Goal: Task Accomplishment & Management: Manage account settings

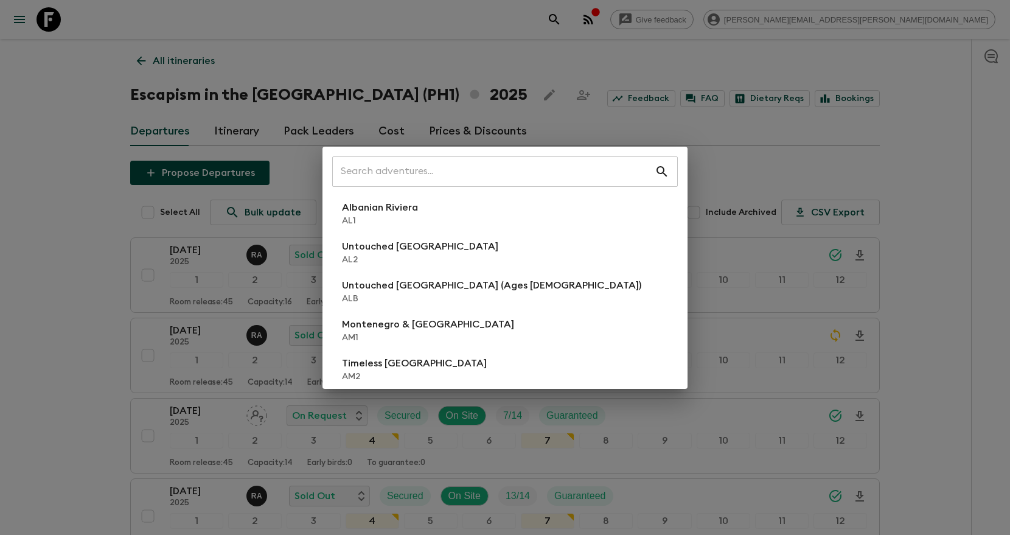
scroll to position [198, 0]
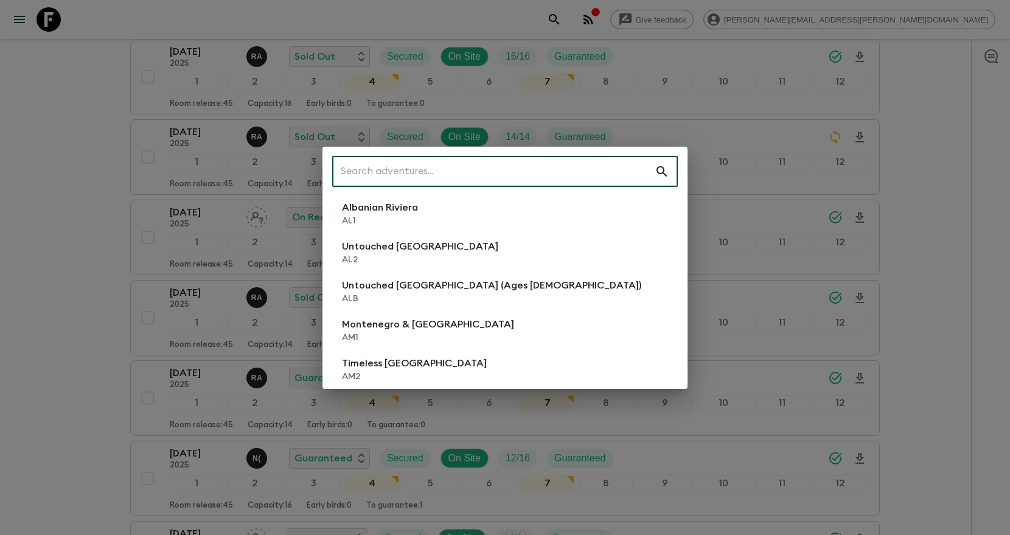
click at [596, 169] on input "text" at bounding box center [493, 172] width 323 height 34
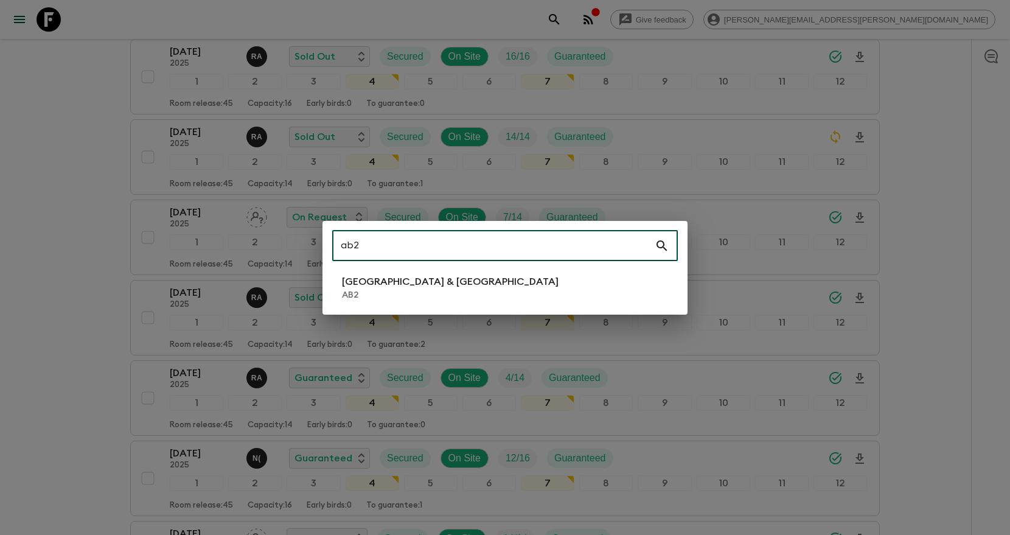
type input "ab2"
click at [560, 293] on li "Argentina & Brazil AB2" at bounding box center [505, 288] width 346 height 34
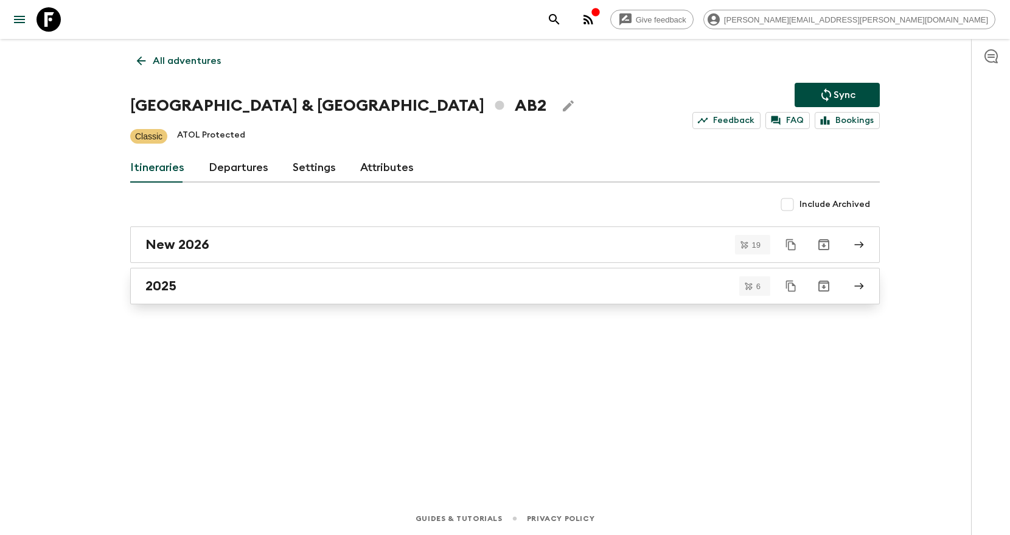
click at [237, 293] on div "2025" at bounding box center [493, 286] width 696 height 16
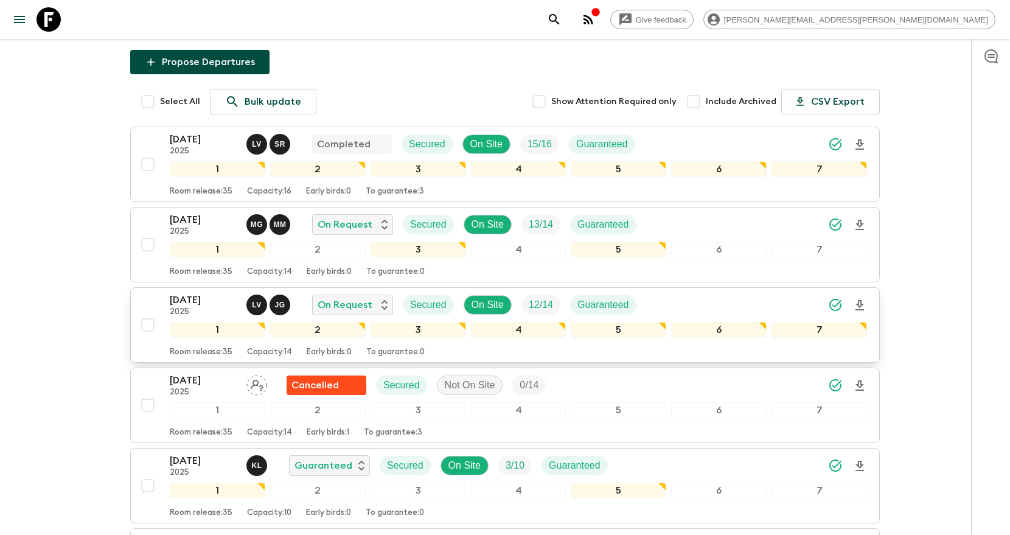
scroll to position [116, 0]
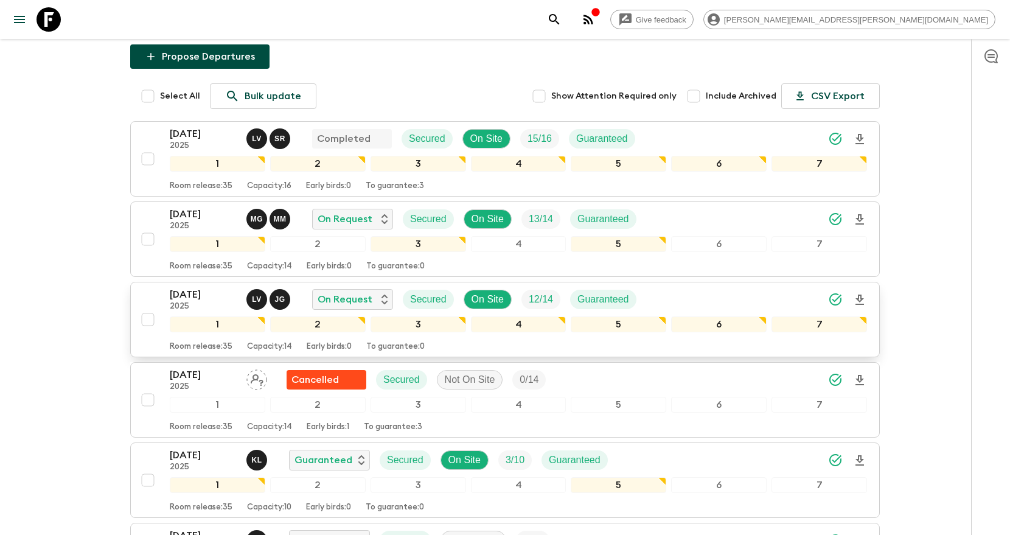
click at [777, 304] on div "22 Nov 2025 2025 L V J G On Request Secured On Site 12 / 14 Guaranteed" at bounding box center [518, 299] width 697 height 24
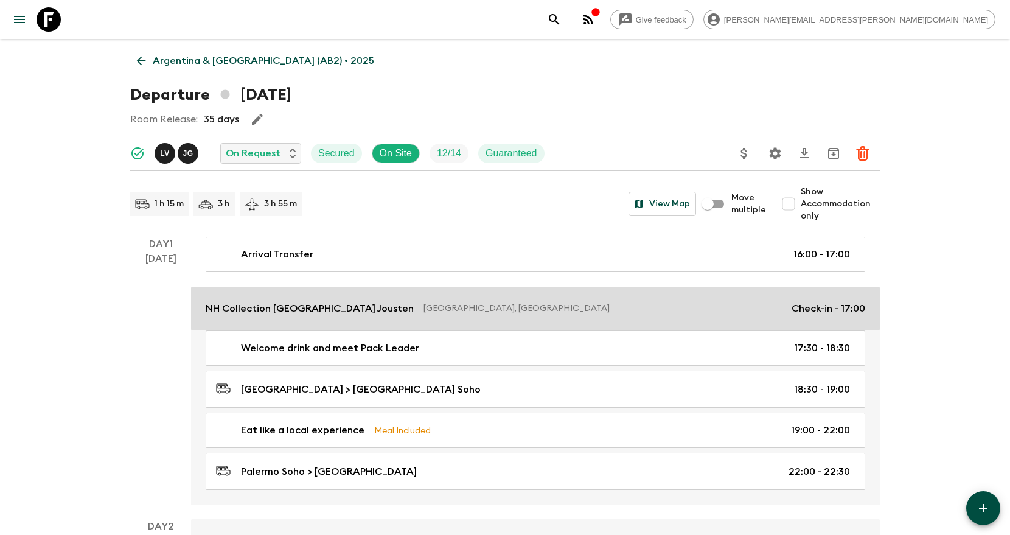
click at [661, 309] on p "Buenos Aires, Argentina" at bounding box center [603, 308] width 358 height 12
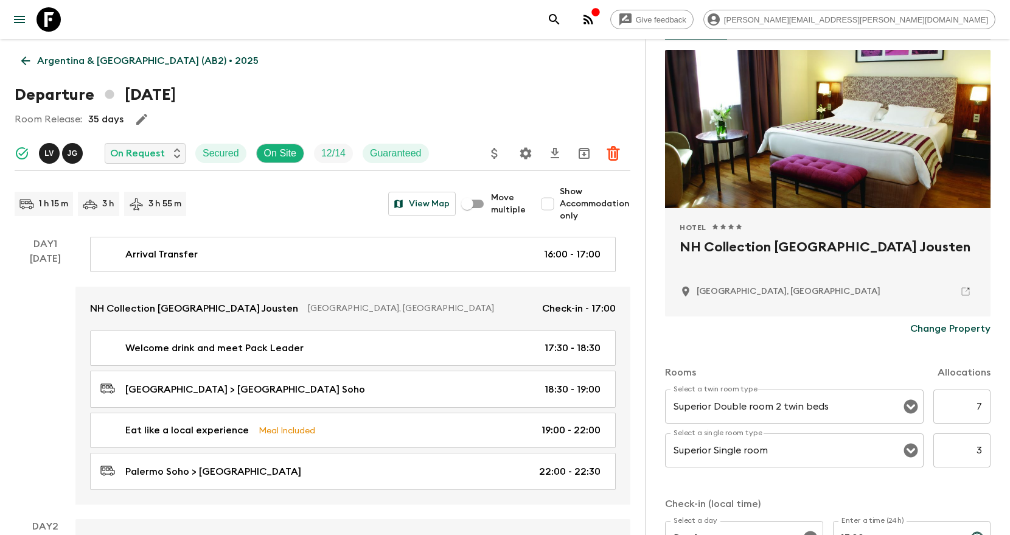
scroll to position [85, 0]
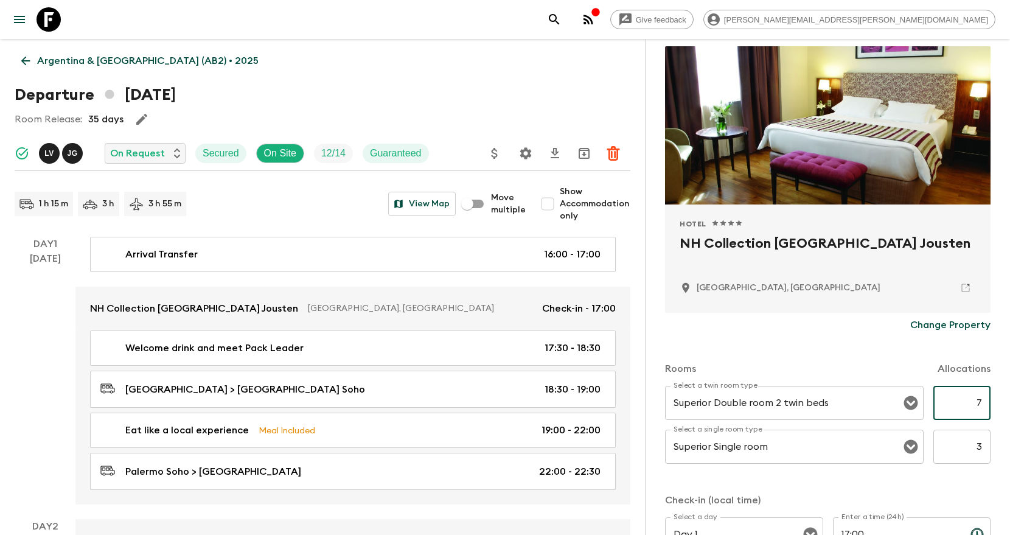
click at [981, 403] on input "7" at bounding box center [961, 403] width 57 height 34
type input "8"
click at [887, 357] on div "Rooms Allocations" at bounding box center [828, 361] width 326 height 49
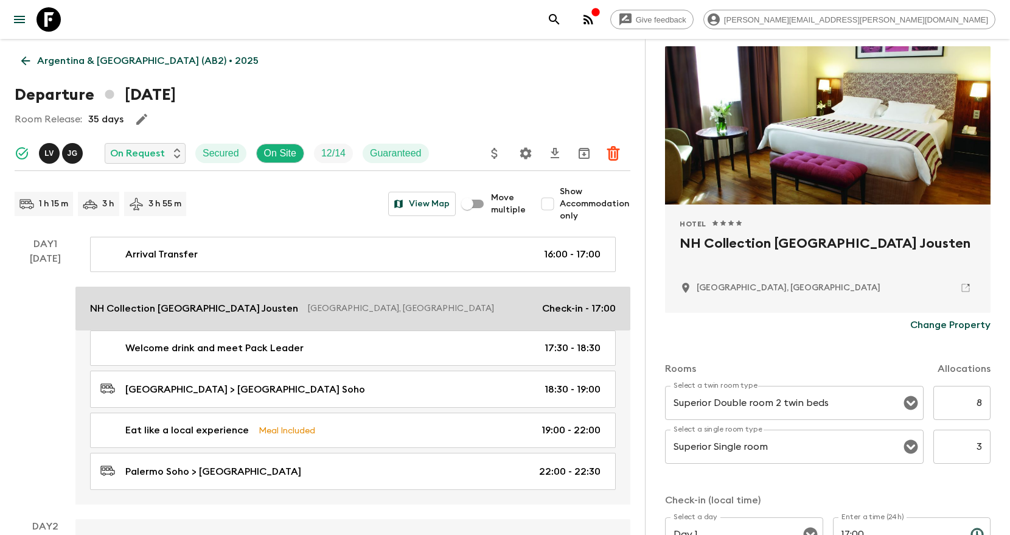
click at [525, 307] on p "Buenos Aires, Argentina" at bounding box center [420, 308] width 225 height 12
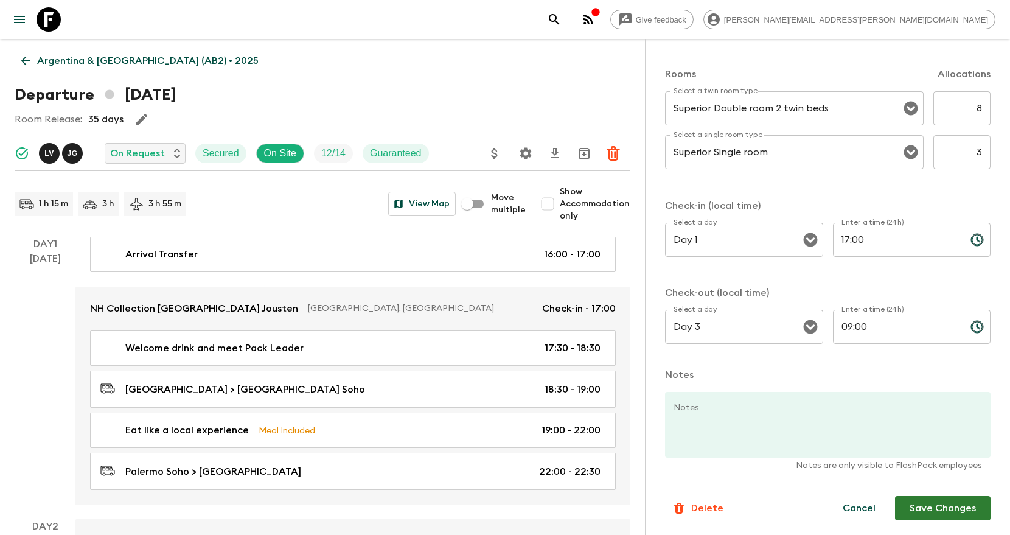
scroll to position [11, 0]
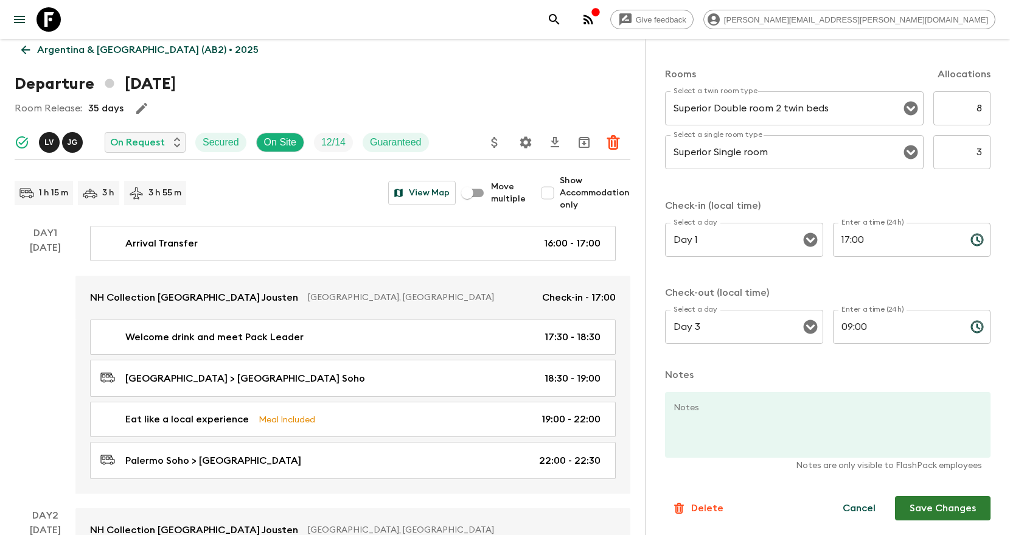
click at [918, 509] on button "Save Changes" at bounding box center [943, 508] width 96 height 24
click at [548, 194] on input "Show Accommodation only" at bounding box center [547, 193] width 24 height 24
checkbox input "true"
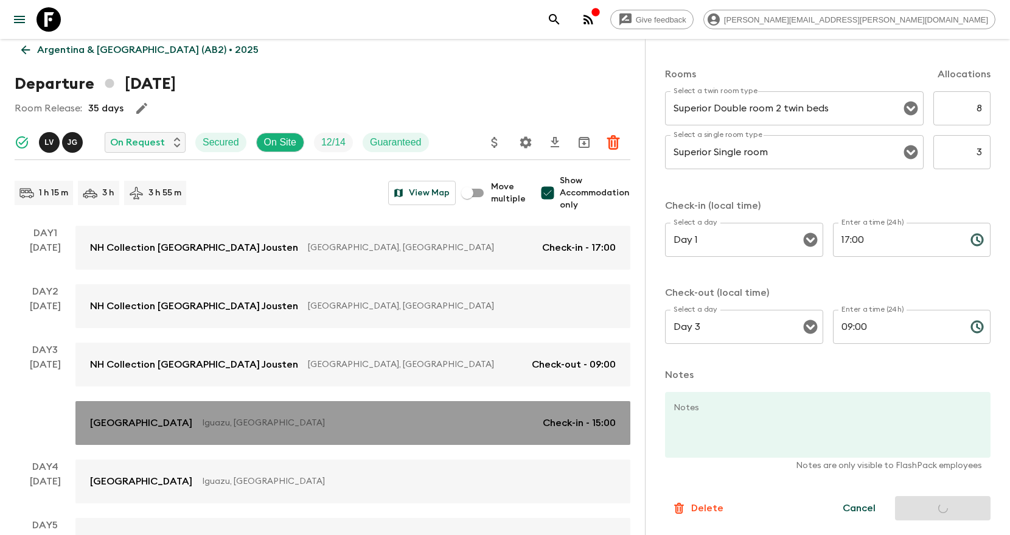
click at [415, 433] on link "Mercure Iguazu Hotel Iru Iguazu, Argentina Check-in - 15:00" at bounding box center [352, 423] width 555 height 44
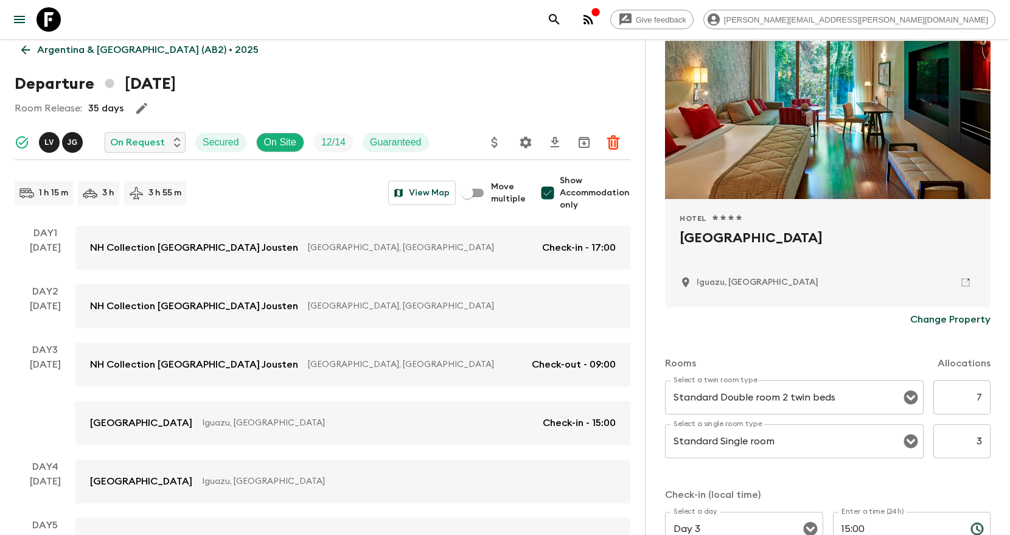
scroll to position [102, 0]
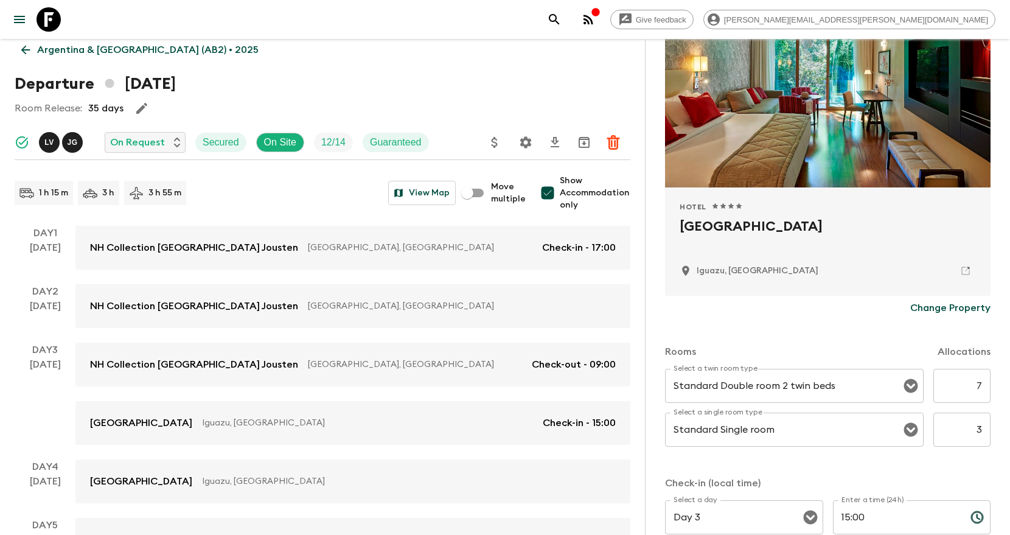
click at [981, 380] on input "7" at bounding box center [961, 386] width 57 height 34
type input "8"
click at [913, 338] on div "Rooms Allocations" at bounding box center [828, 344] width 326 height 49
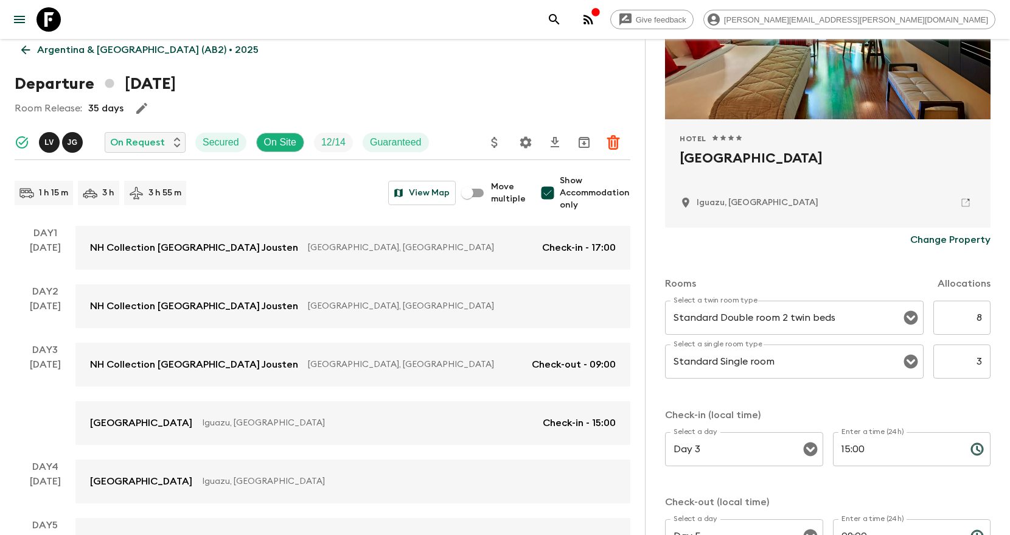
scroll to position [380, 0]
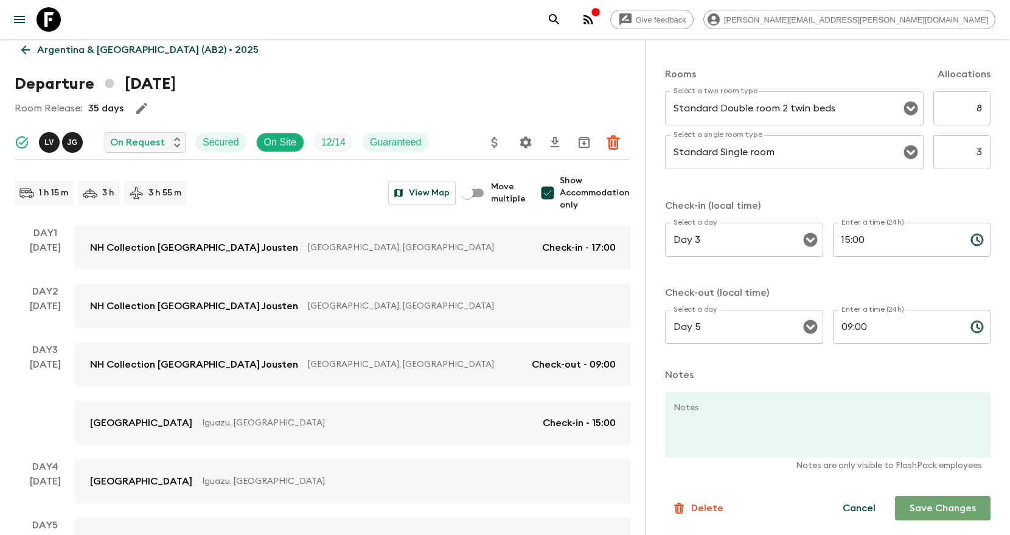
click at [938, 501] on button "Save Changes" at bounding box center [943, 508] width 96 height 24
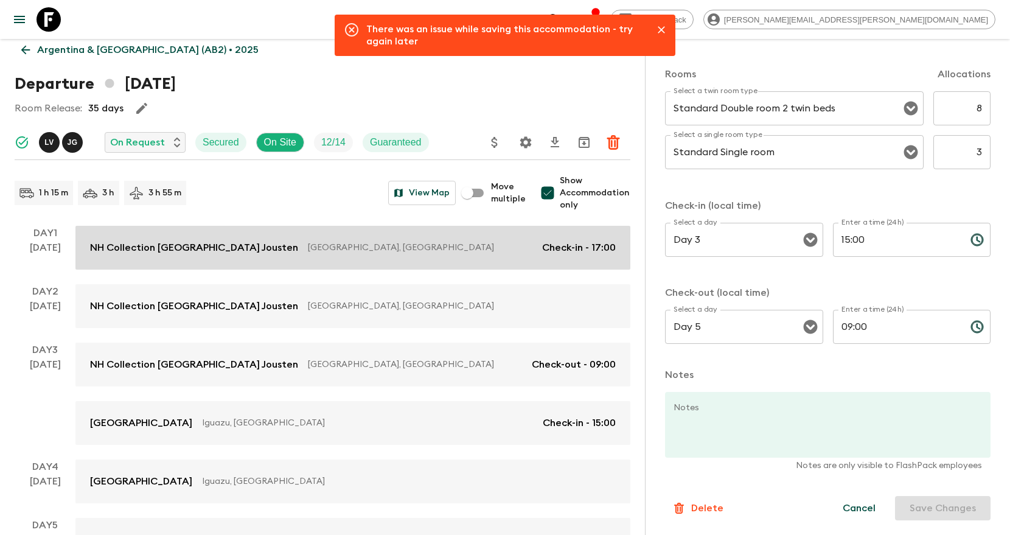
click at [426, 256] on link "NH Collection Buenos Aires Jousten Buenos Aires, Argentina Check-in - 17:00" at bounding box center [352, 248] width 555 height 44
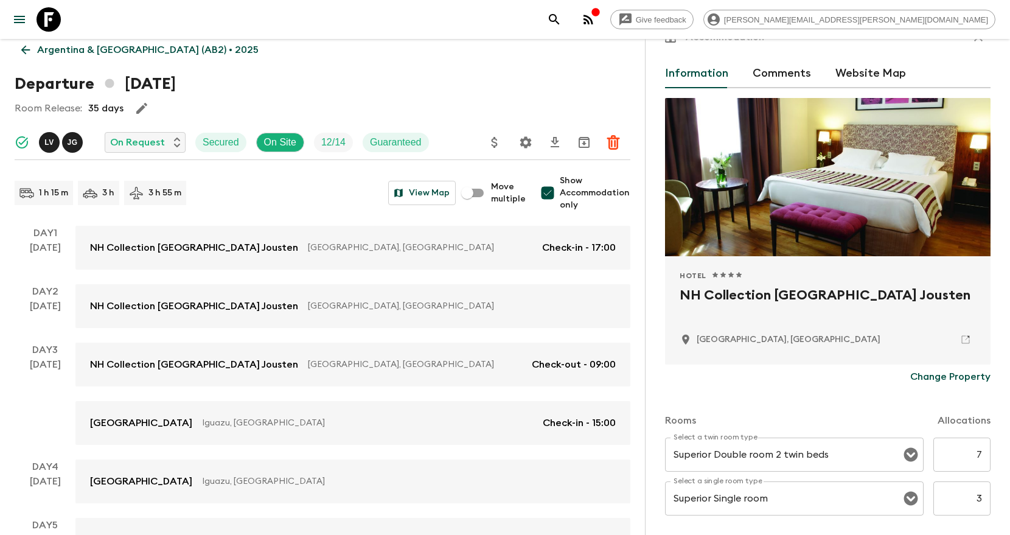
scroll to position [184, 0]
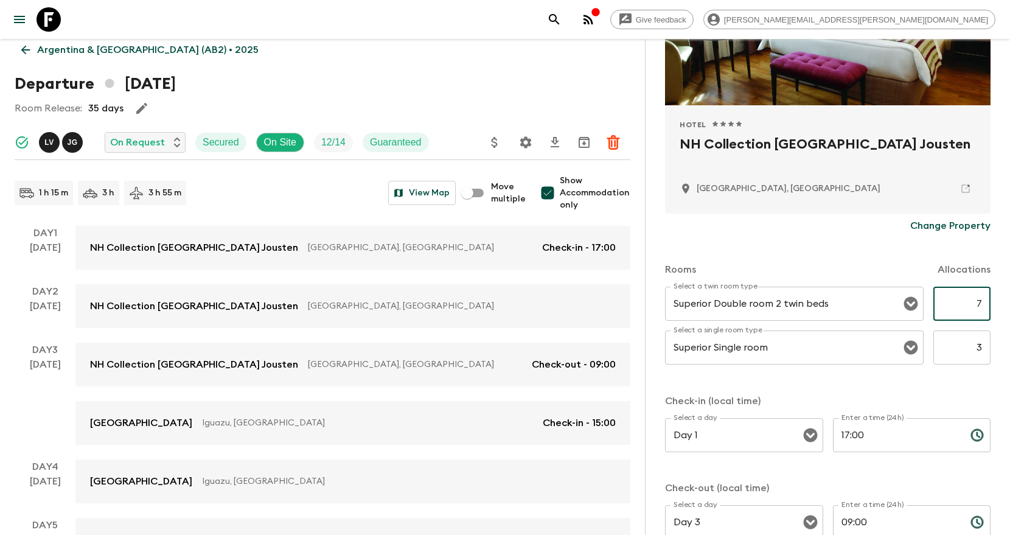
click at [981, 306] on input "7" at bounding box center [961, 304] width 57 height 34
type input "8"
click at [995, 318] on div "Accommodation Information Comments Website Map Hotel 1 Star 2 Stars 3 Stars 4 S…" at bounding box center [827, 306] width 365 height 535
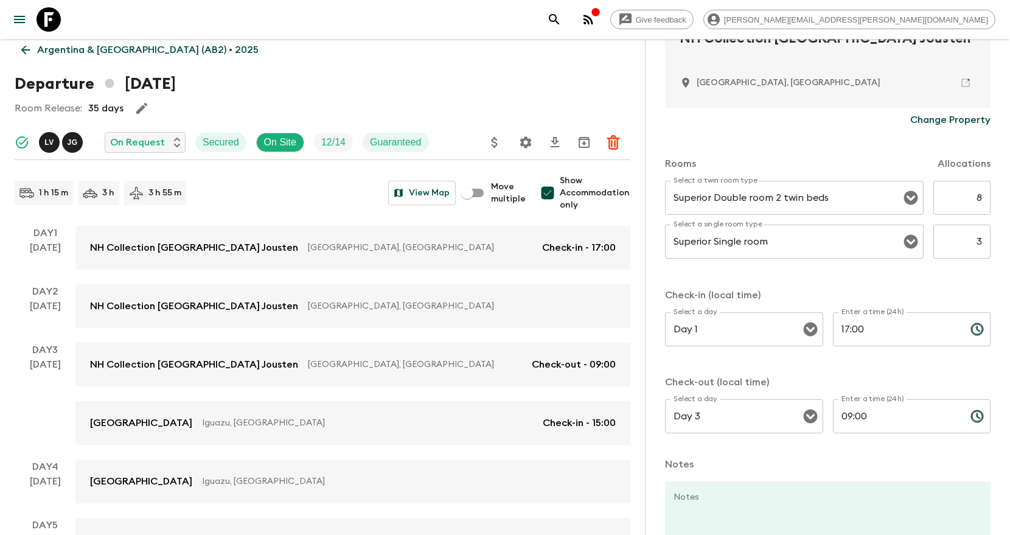
scroll to position [380, 0]
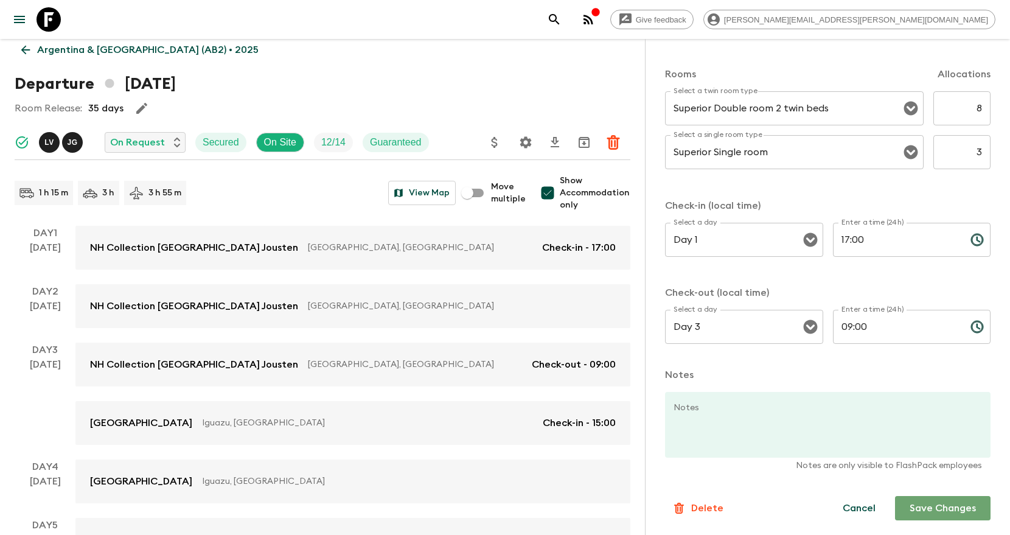
click at [961, 511] on button "Save Changes" at bounding box center [943, 508] width 96 height 24
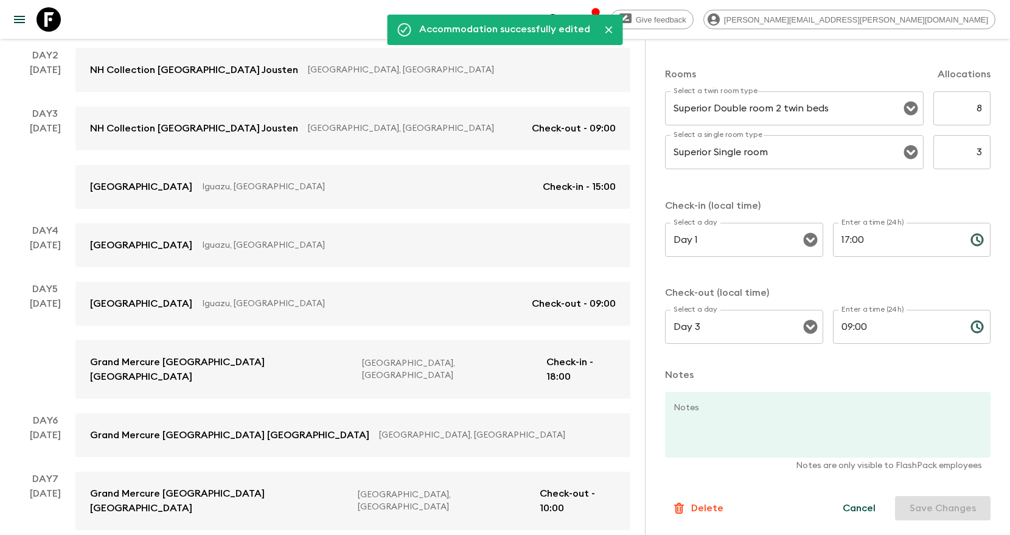
scroll to position [280, 0]
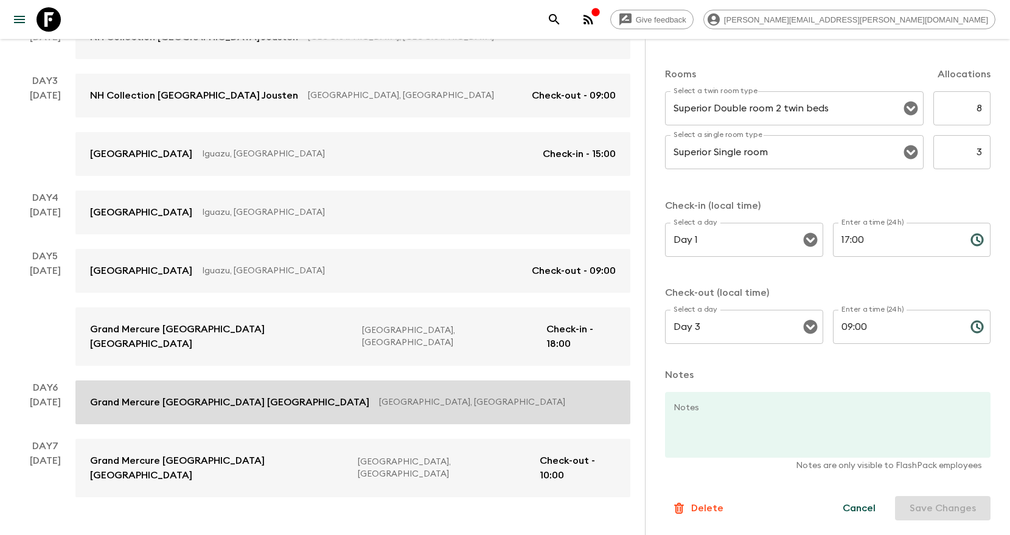
click at [461, 396] on p "Rio de Janeiro, Brazil" at bounding box center [492, 402] width 227 height 12
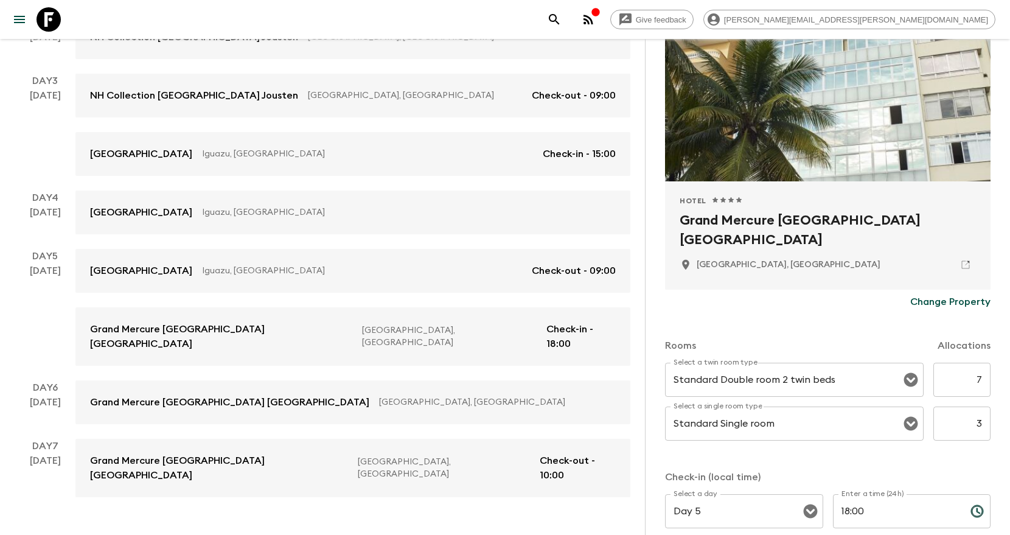
scroll to position [133, 0]
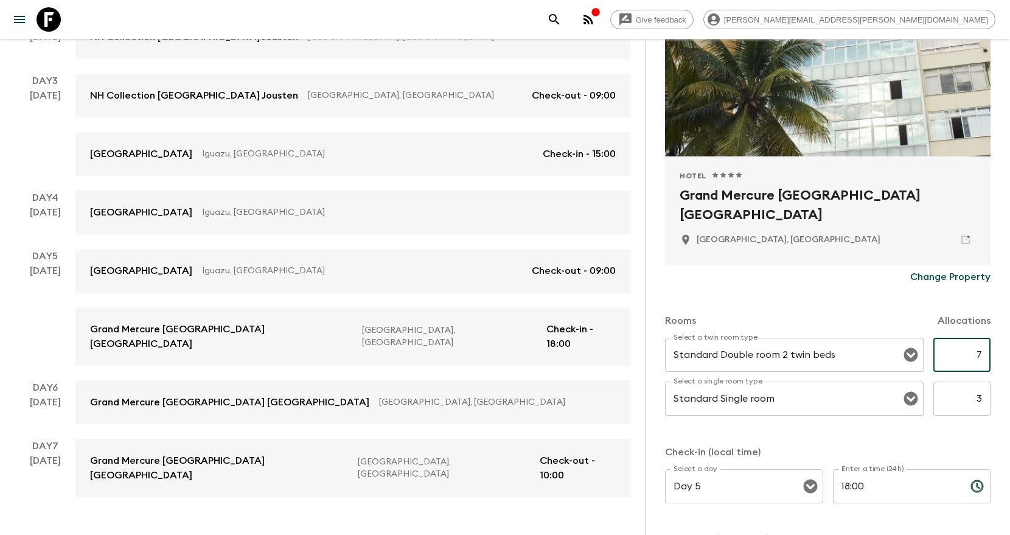
click at [978, 352] on input "7" at bounding box center [961, 355] width 57 height 34
click at [982, 352] on input "7" at bounding box center [961, 355] width 57 height 34
type input "8"
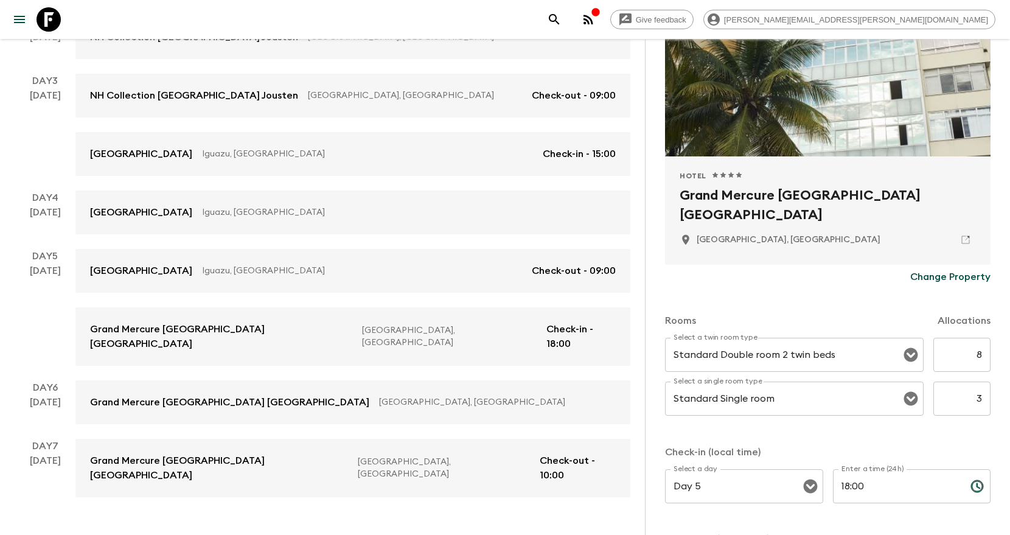
click at [994, 433] on div "Accommodation Information Comments Website Map Hotel 1 Star 2 Stars 3 Stars 4 S…" at bounding box center [827, 306] width 365 height 535
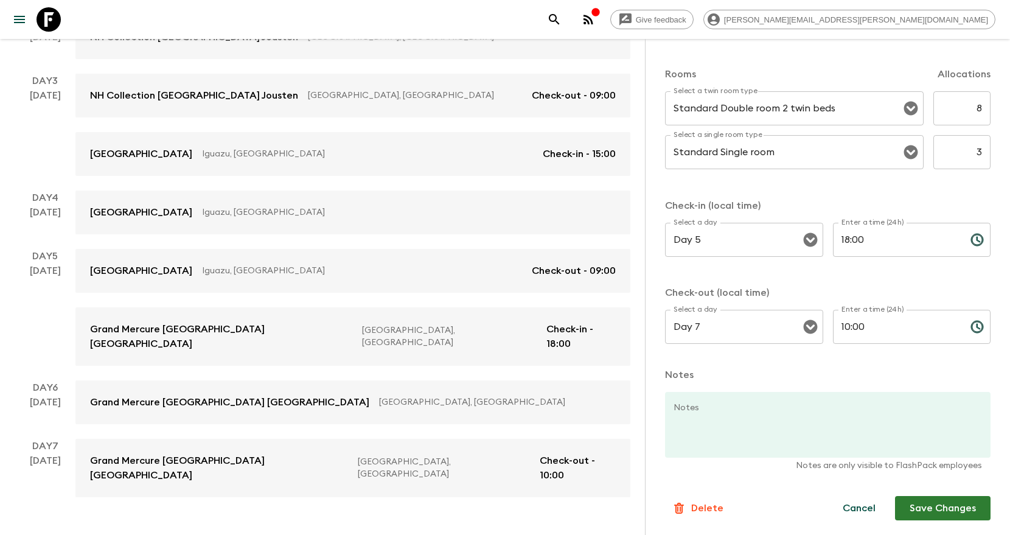
click at [932, 509] on button "Save Changes" at bounding box center [943, 508] width 96 height 24
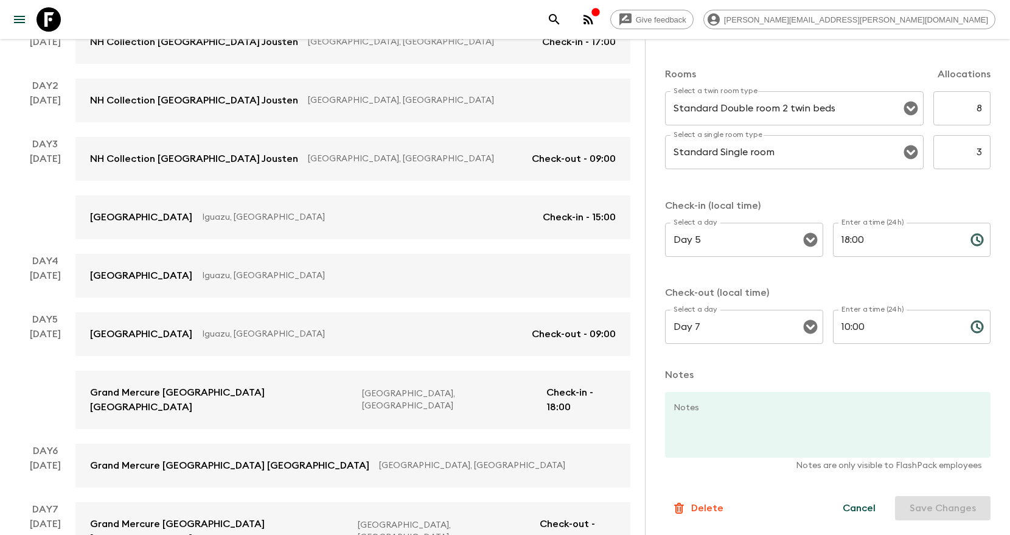
scroll to position [215, 0]
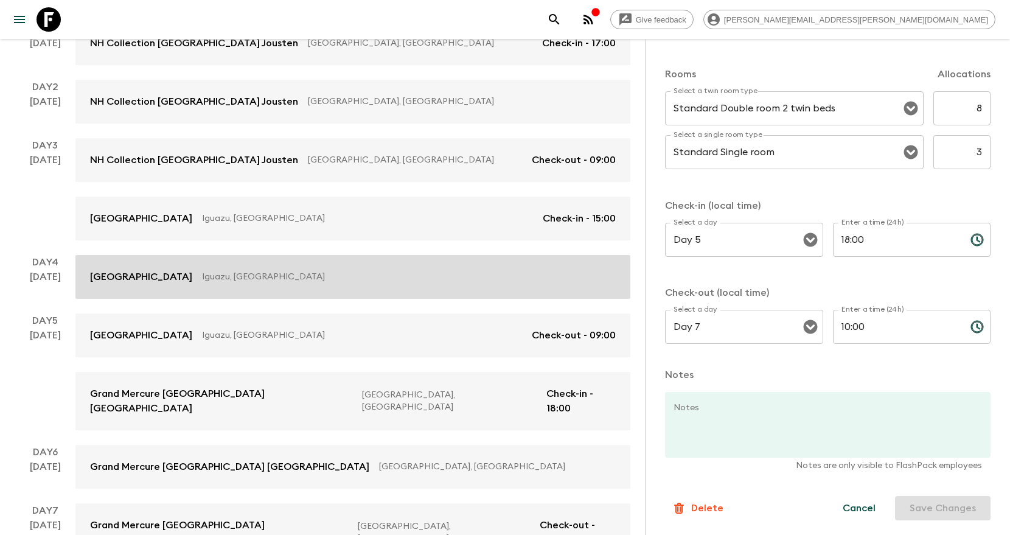
click at [412, 290] on link "Mercure Iguazu Hotel Iru Iguazu, Argentina" at bounding box center [352, 277] width 555 height 44
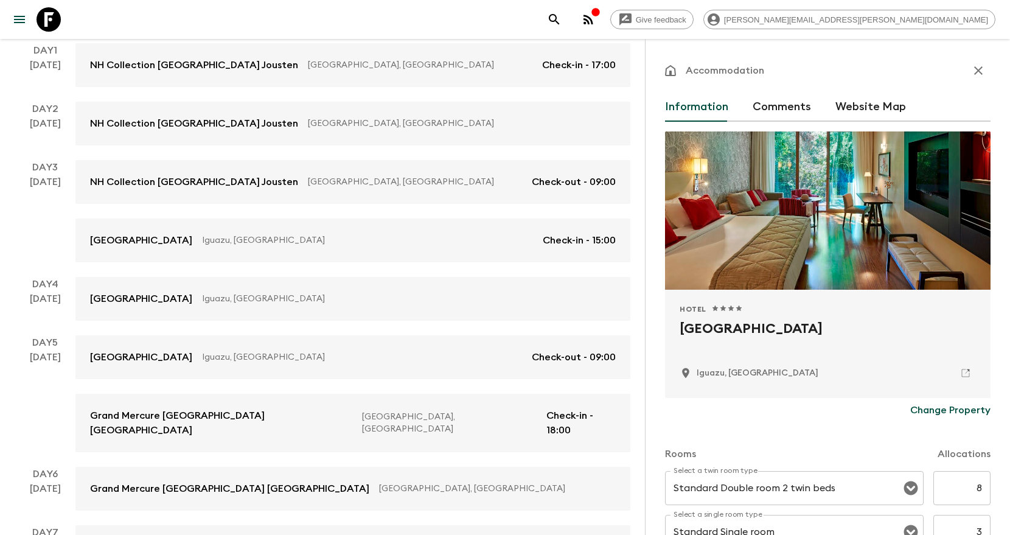
scroll to position [146, 0]
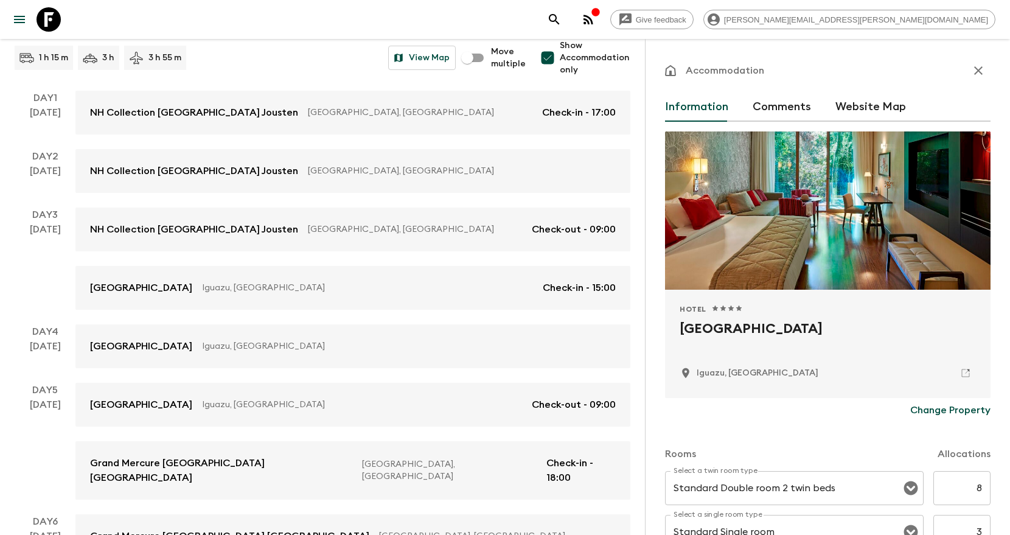
click at [456, 139] on div "Day 1 22 Nov NH Collection Buenos Aires Jousten Buenos Aires, Argentina Check-i…" at bounding box center [323, 361] width 616 height 540
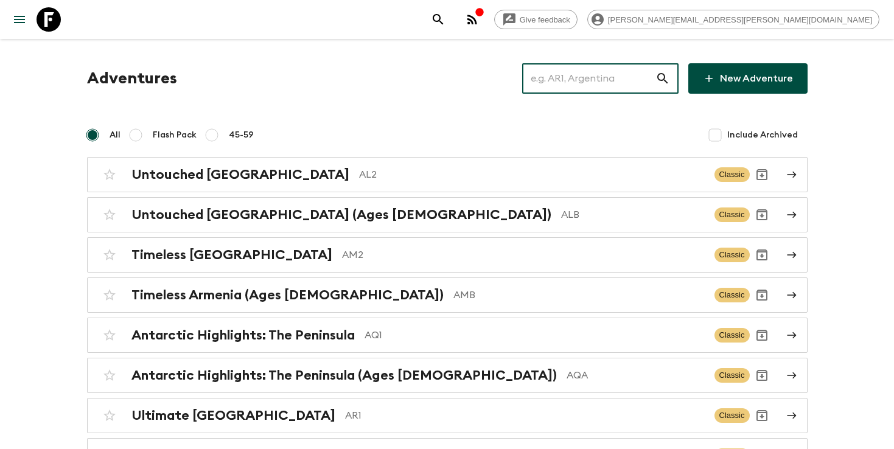
click at [575, 83] on input "text" at bounding box center [588, 78] width 133 height 34
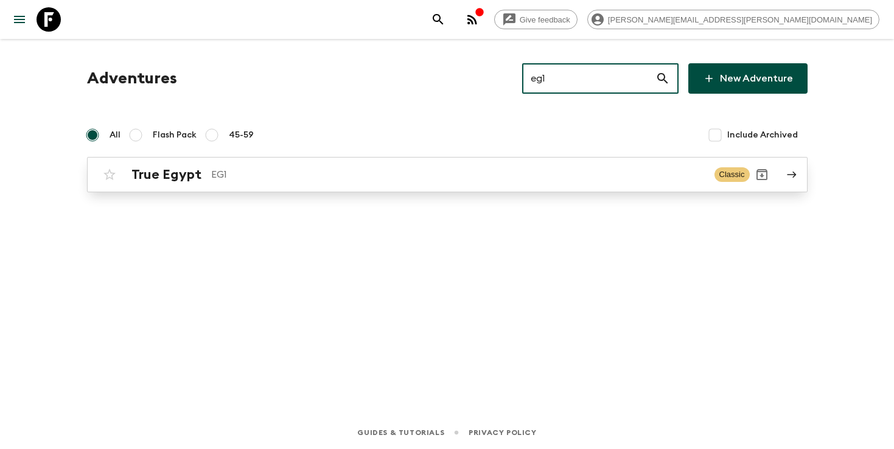
type input "eg1"
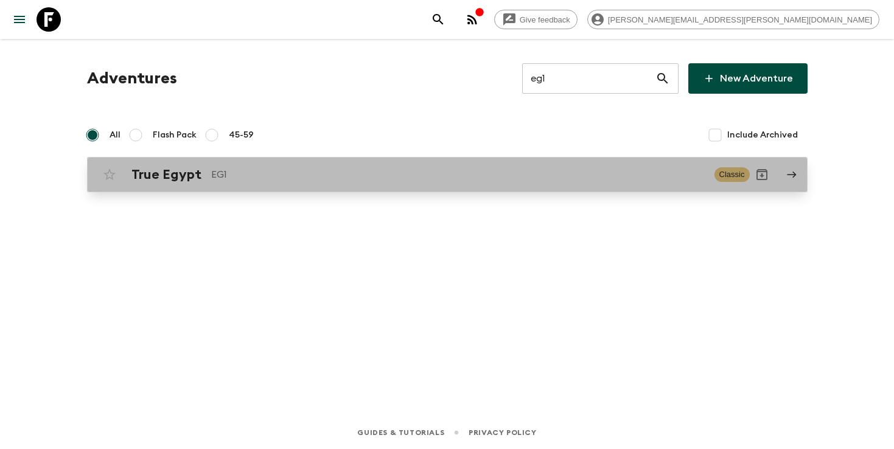
click at [329, 186] on div "True Egypt EG1 Classic" at bounding box center [423, 174] width 652 height 24
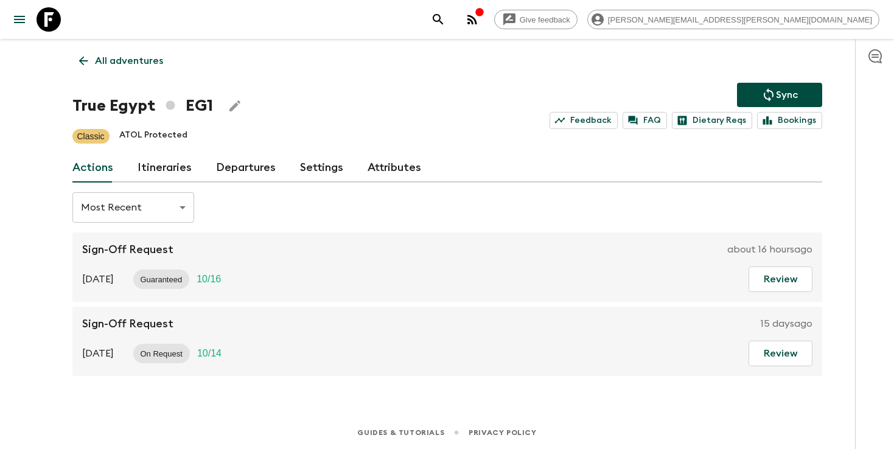
click at [173, 177] on link "Itineraries" at bounding box center [165, 167] width 54 height 29
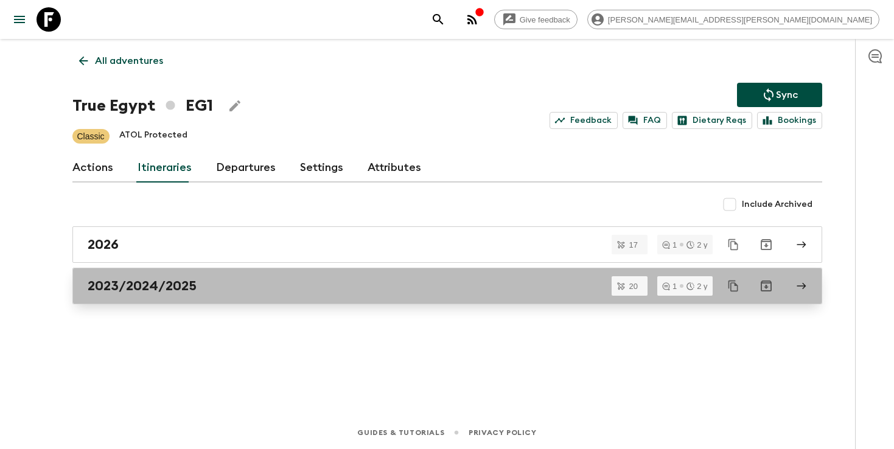
click at [179, 274] on link "2023/2024/2025" at bounding box center [447, 286] width 750 height 37
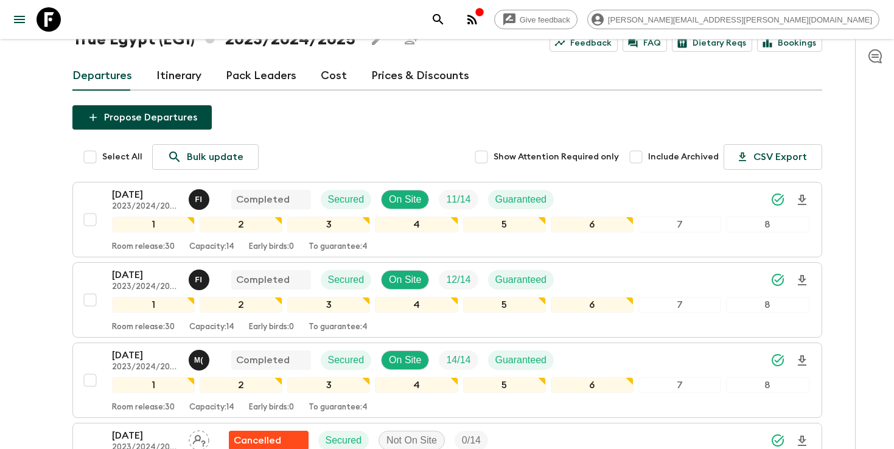
scroll to position [57, 0]
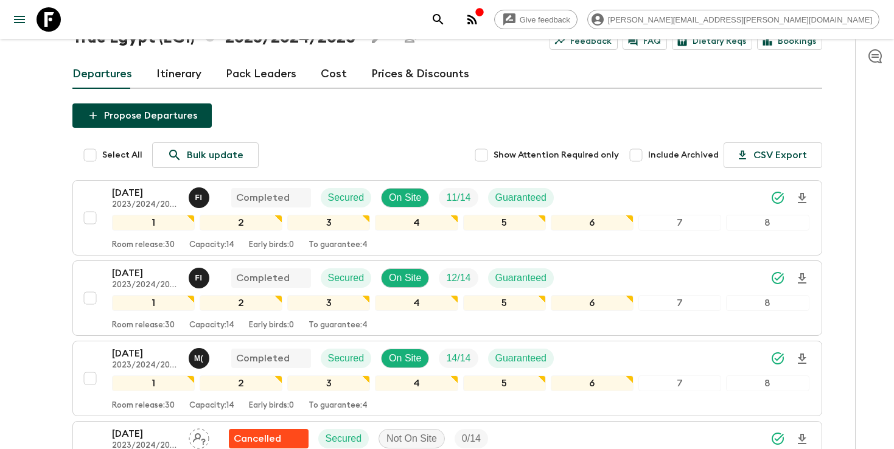
click at [187, 81] on link "Itinerary" at bounding box center [178, 74] width 45 height 29
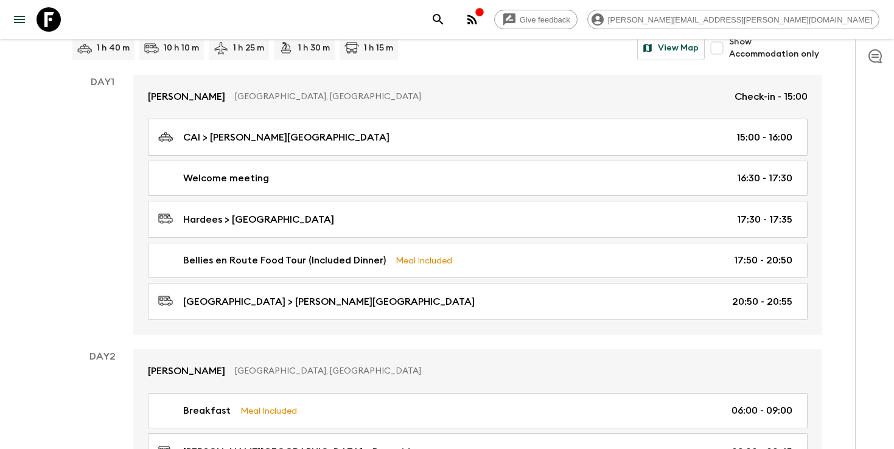
scroll to position [151, 0]
